Goal: Transaction & Acquisition: Purchase product/service

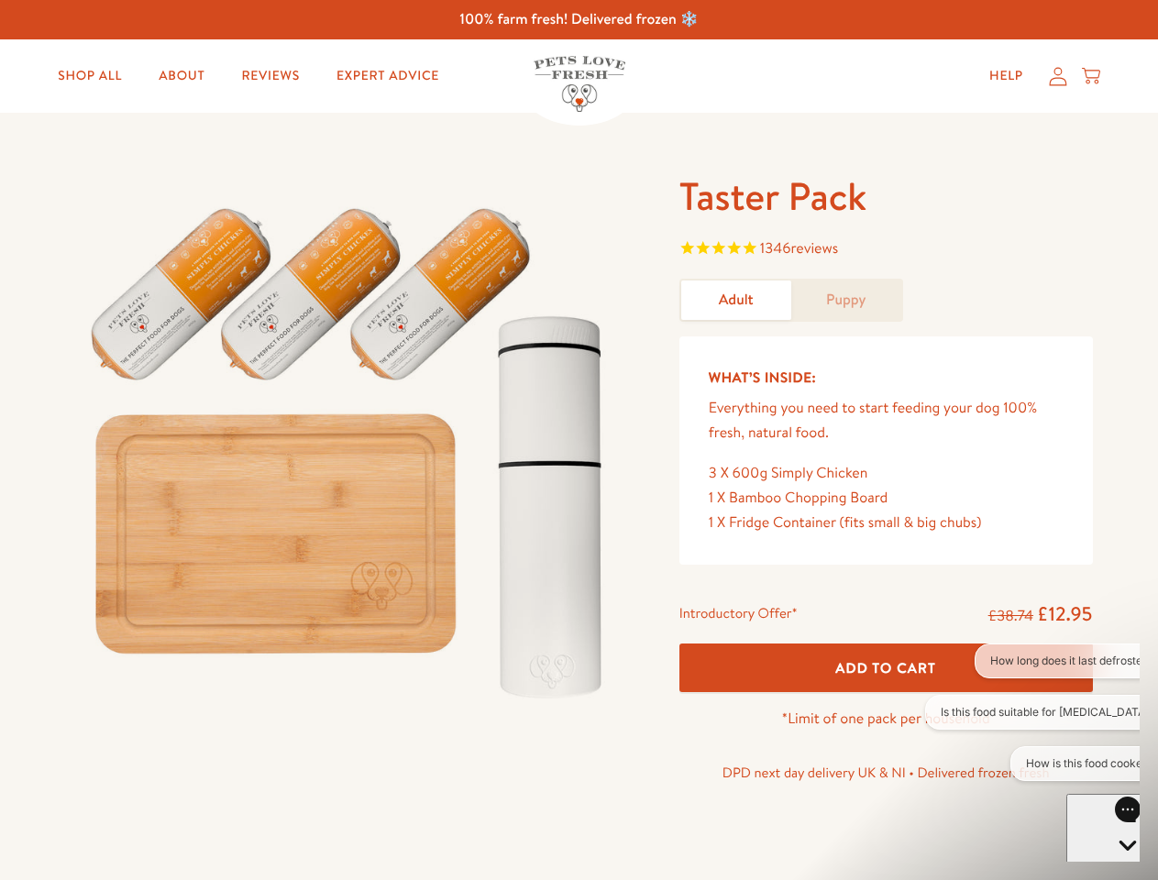
click at [579, 440] on img at bounding box center [350, 444] width 569 height 547
click at [886, 250] on span "1346 reviews" at bounding box center [886, 251] width 414 height 28
click at [886, 668] on div "Introductory Offer* £38.74 £12.95 Add To Cart *Limit of one pack per household …" at bounding box center [886, 699] width 443 height 211
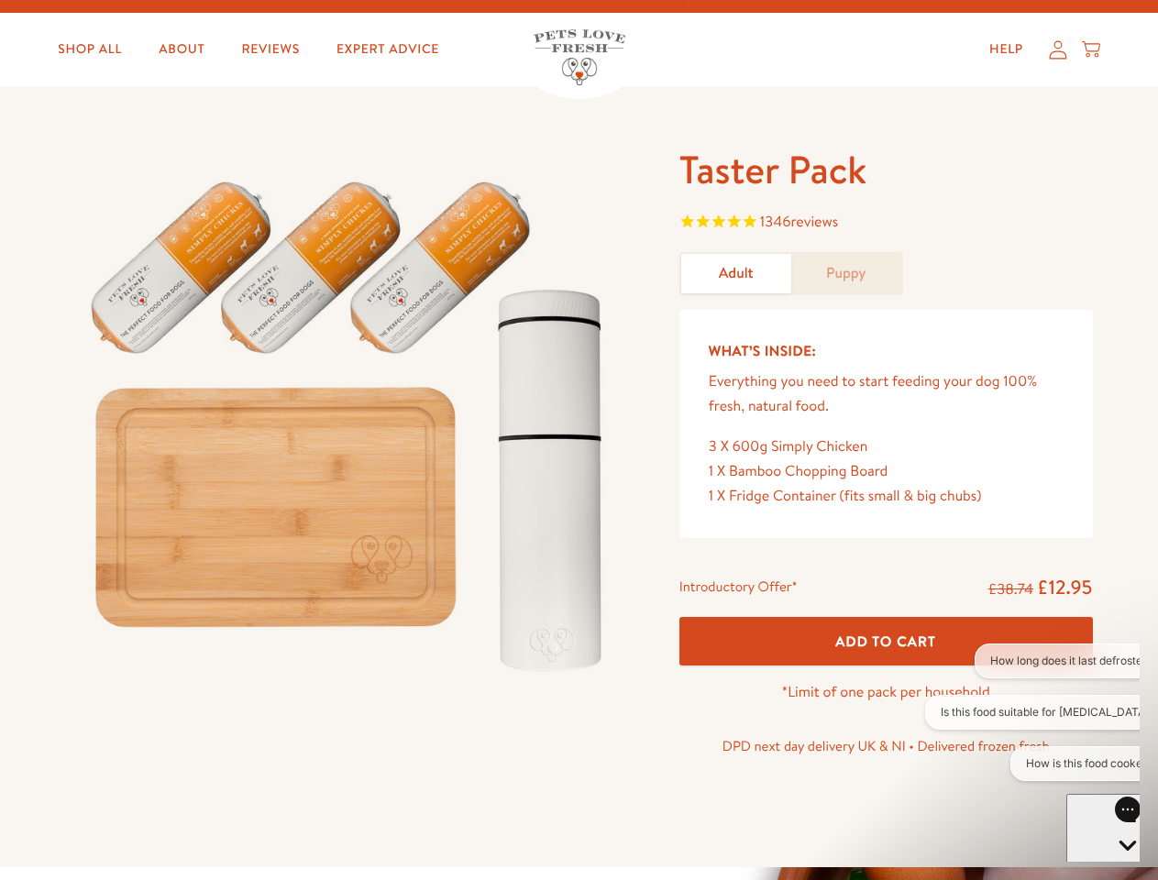
click at [1032, 661] on button "How long does it last defrosted?" at bounding box center [1072, 661] width 195 height 35
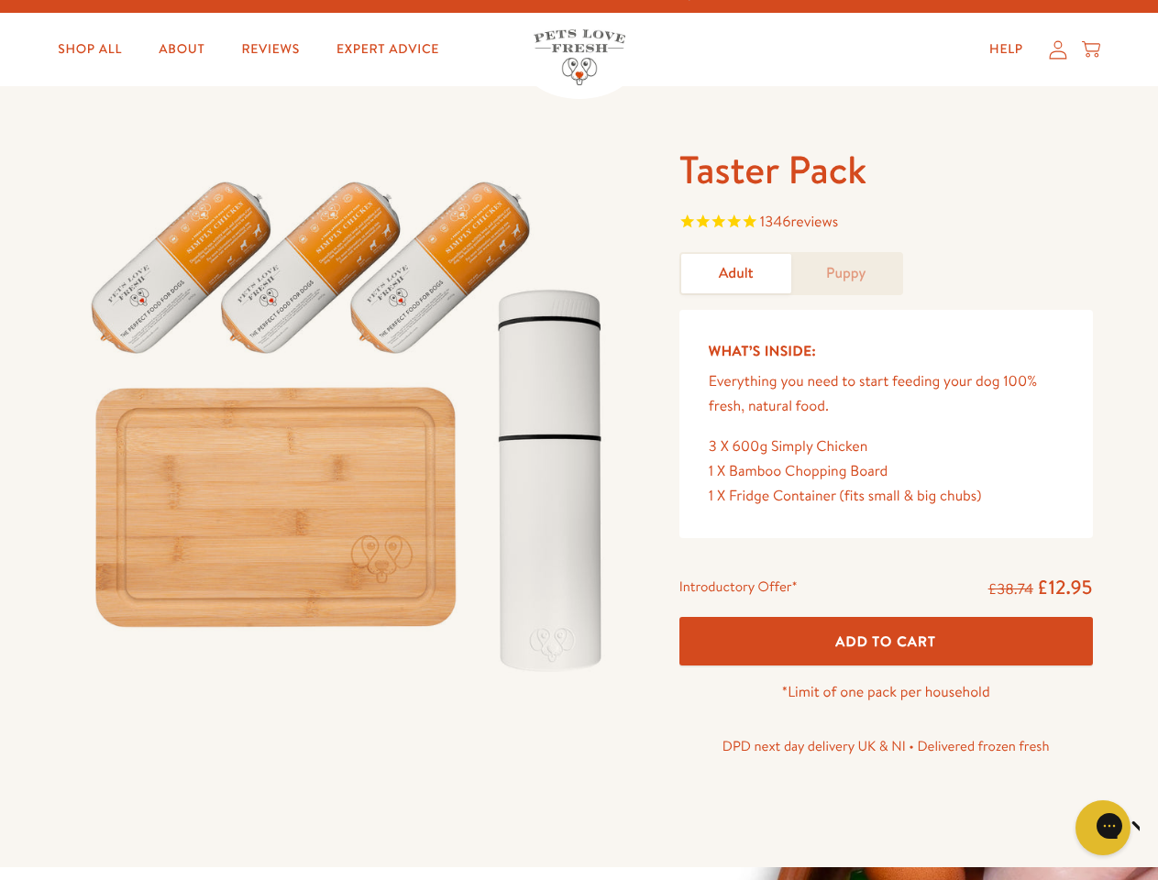
click at [1157, 828] on icon "Close gorgias live chat" at bounding box center [1167, 825] width 17 height 17
